Goal: Communication & Community: Answer question/provide support

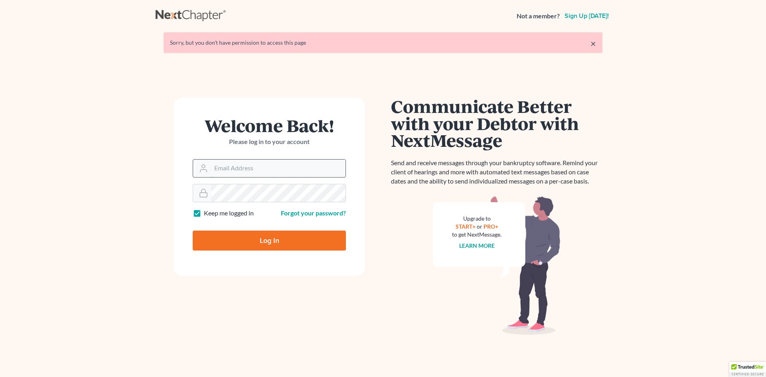
click at [231, 169] on input "Email Address" at bounding box center [278, 169] width 134 height 18
type input "[EMAIL_ADDRESS][DOMAIN_NAME]"
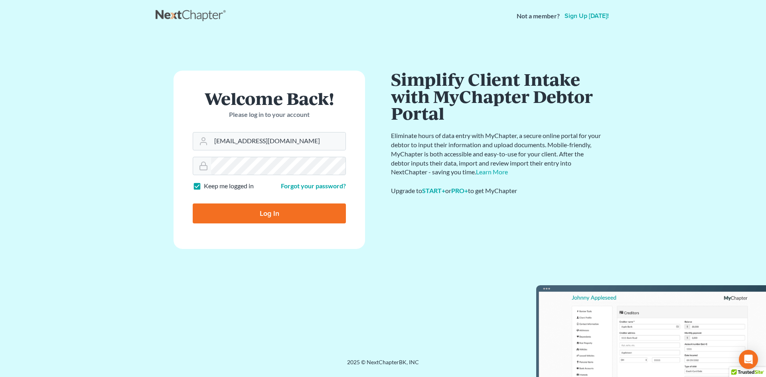
click at [279, 213] on input "Log In" at bounding box center [269, 213] width 153 height 20
type input "Thinking..."
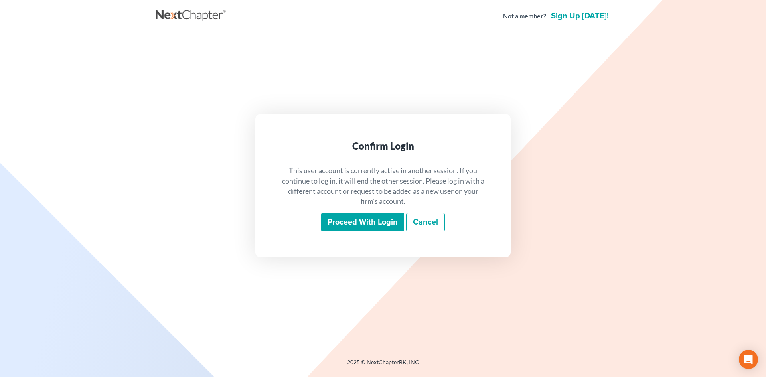
click at [378, 227] on input "Proceed with login" at bounding box center [362, 222] width 83 height 18
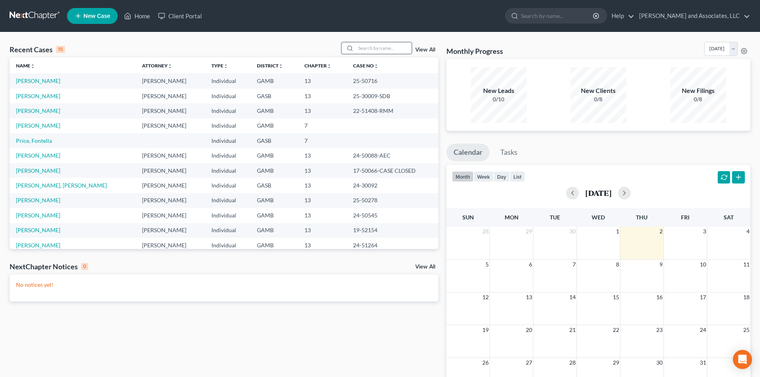
click at [363, 47] on input "search" at bounding box center [384, 48] width 56 height 12
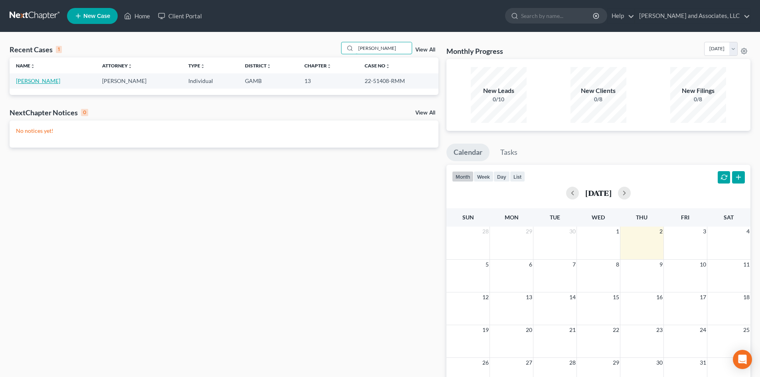
type input "Creel"
click at [39, 79] on link "Creel, Amanda" at bounding box center [38, 80] width 44 height 7
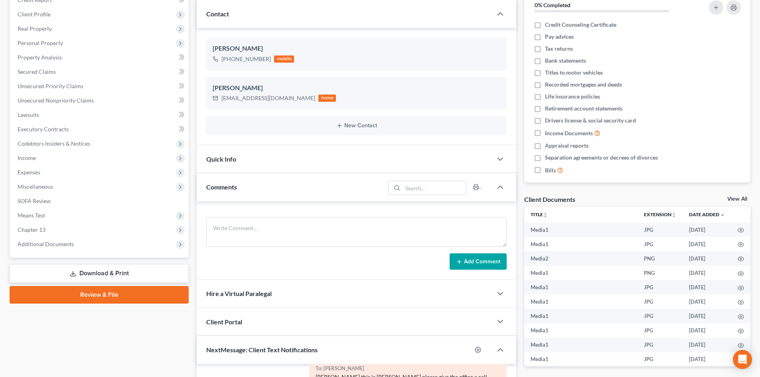
scroll to position [300, 0]
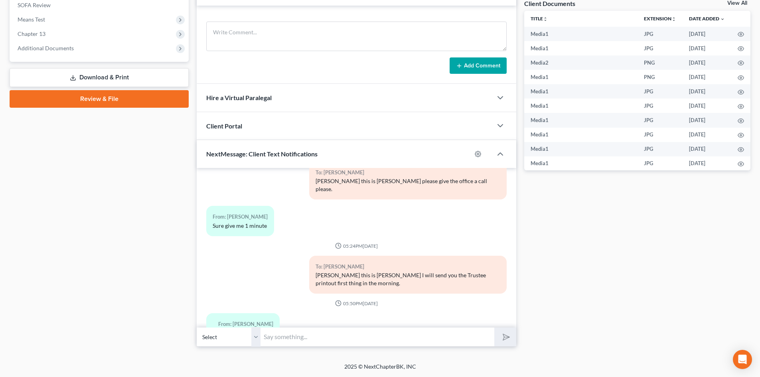
click at [257, 342] on select "Select +1 (478) 342-2807 - Amanda Creel" at bounding box center [229, 337] width 64 height 20
click at [197, 327] on select "Select +1 (478) 342-2807 - Amanda Creel" at bounding box center [229, 337] width 64 height 20
click at [277, 337] on input "text" at bounding box center [377, 337] width 234 height 20
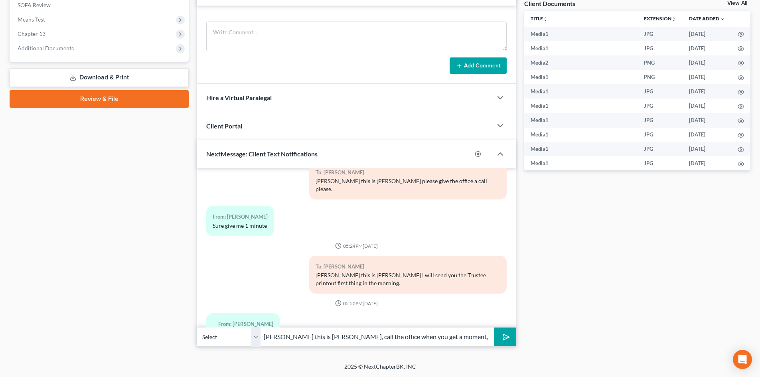
type input "Amanda this is Rose, call the office when you get a moment, know you at work."
click at [494, 328] on button "submit" at bounding box center [505, 337] width 22 height 19
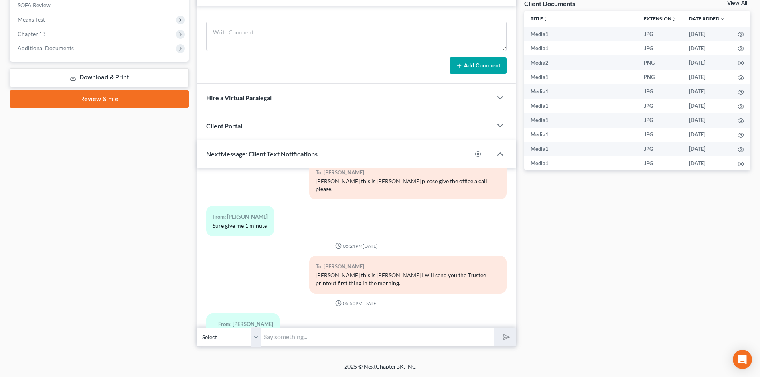
scroll to position [5786, 0]
